Goal: Find specific page/section: Find specific page/section

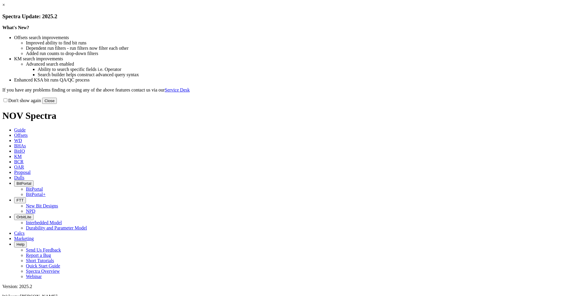
click at [57, 104] on button "Close" at bounding box center [49, 101] width 15 height 6
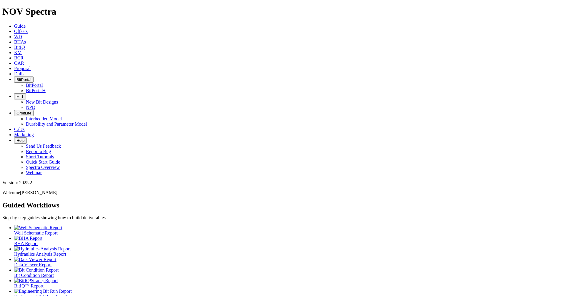
click at [34, 76] on button "BitPortal" at bounding box center [23, 79] width 19 height 6
click at [43, 83] on link "BitPortal" at bounding box center [34, 85] width 17 height 5
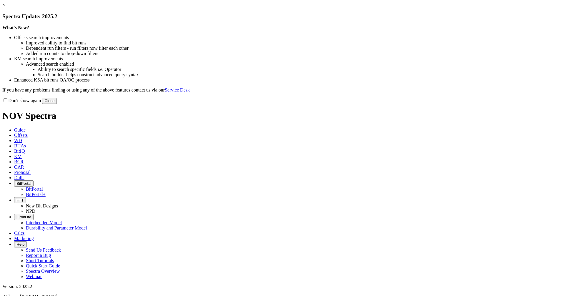
click at [400, 104] on div "Don't show again Close" at bounding box center [282, 100] width 560 height 6
click at [57, 104] on button "Close" at bounding box center [49, 101] width 15 height 6
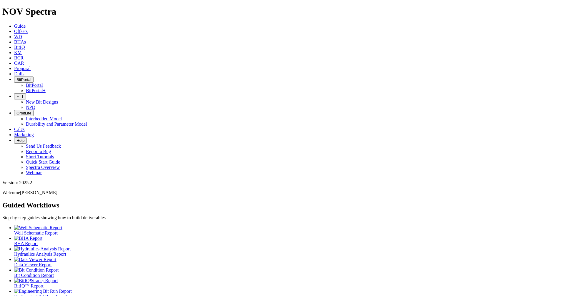
click at [31, 77] on span "BitPortal" at bounding box center [23, 79] width 15 height 4
click at [43, 83] on link "BitPortal" at bounding box center [34, 85] width 17 height 5
